Goal: Task Accomplishment & Management: Complete application form

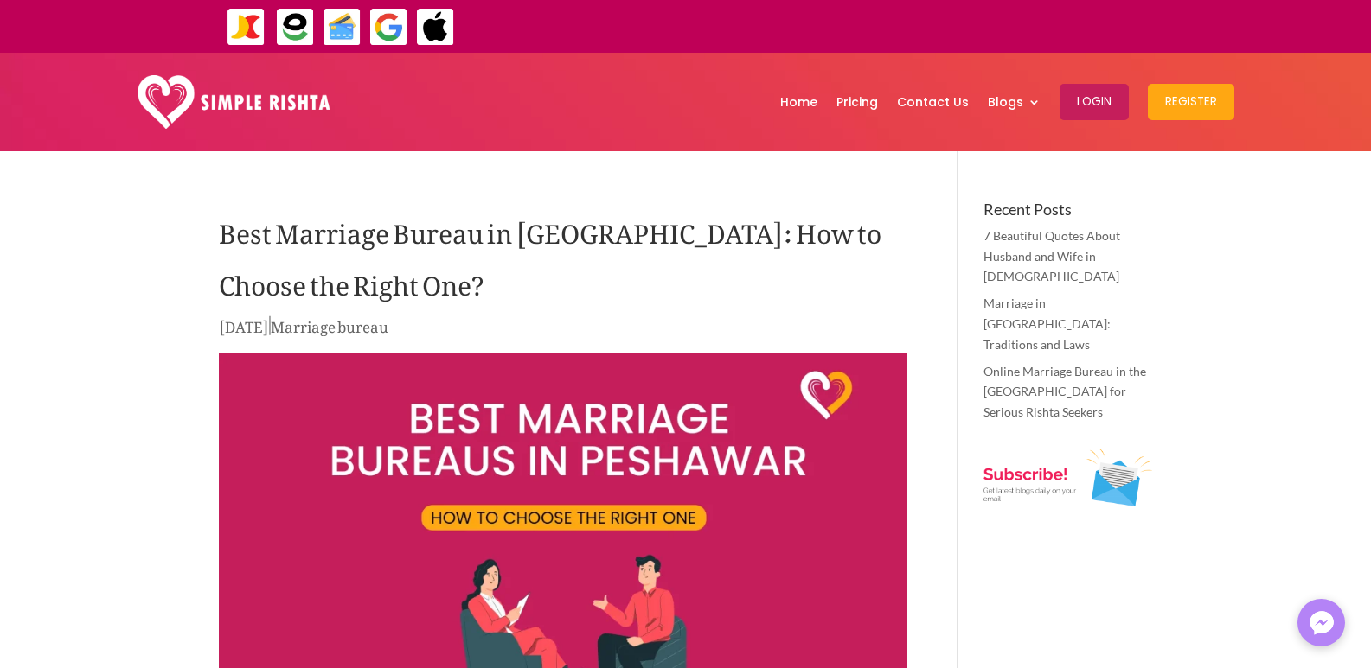
click at [1177, 112] on button "Register" at bounding box center [1191, 102] width 86 height 36
click at [1253, 150] on div "Home Pricing Contact Us Blogs English Blog Urdu Blog Login Register Home Pricin…" at bounding box center [685, 102] width 1371 height 99
click at [1101, 99] on button "Login" at bounding box center [1093, 102] width 69 height 36
click at [1109, 101] on button "Login" at bounding box center [1093, 102] width 69 height 36
